Goal: Transaction & Acquisition: Purchase product/service

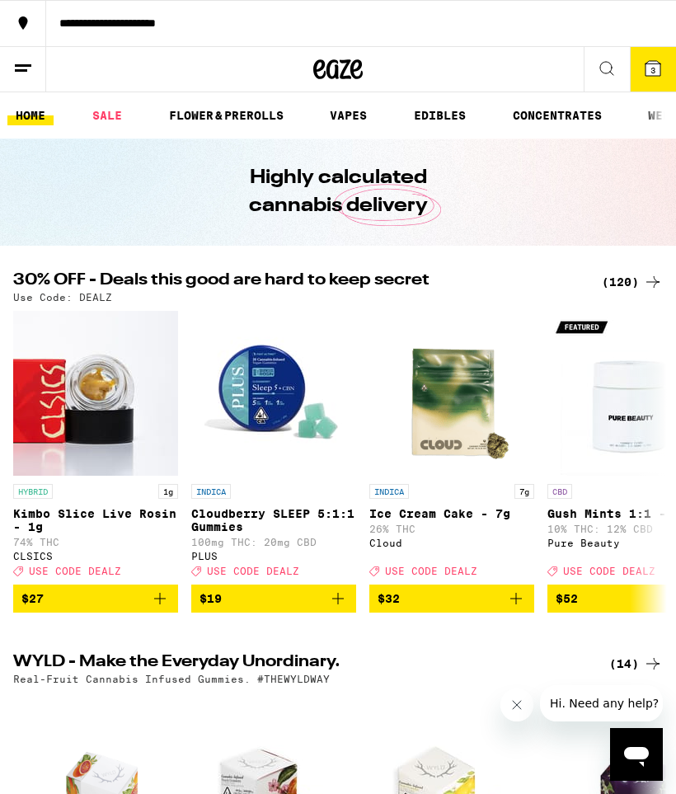
click at [638, 77] on button "3" at bounding box center [653, 69] width 46 height 45
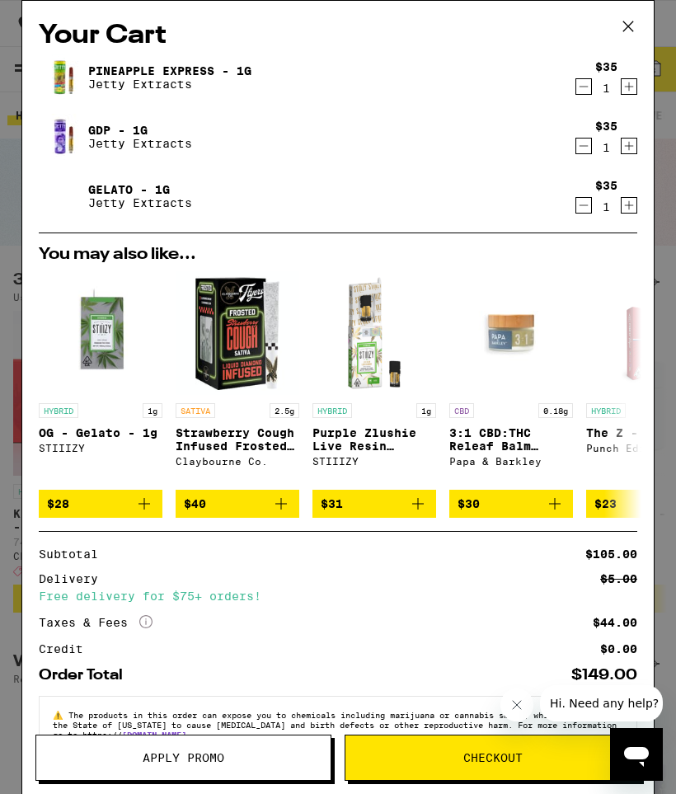
click at [627, 30] on icon at bounding box center [628, 26] width 25 height 25
